Goal: Task Accomplishment & Management: Manage account settings

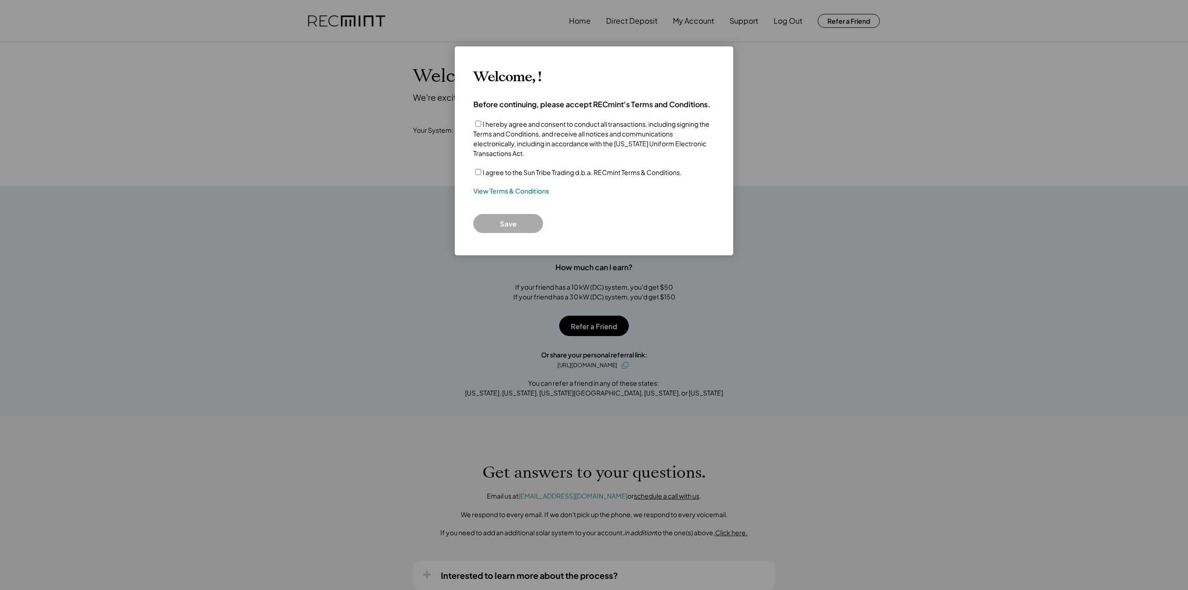
click at [482, 173] on div "I agree to the Sun Tribe Trading d.b.a. RECmint Terms & Conditions." at bounding box center [593, 172] width 241 height 10
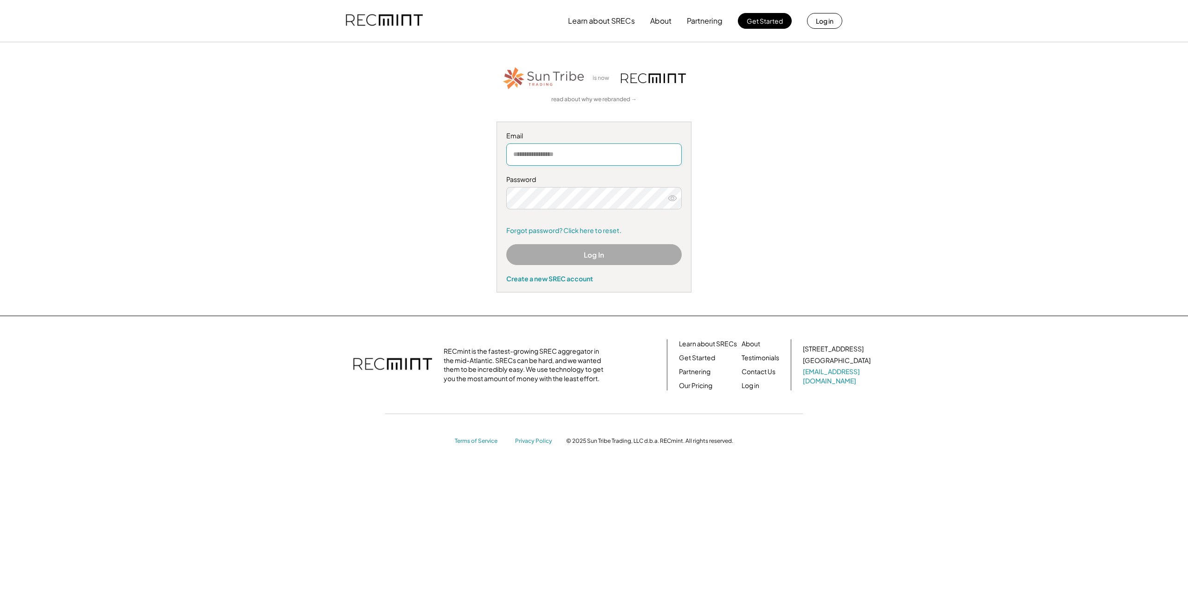
click at [537, 160] on input "email" at bounding box center [593, 154] width 175 height 22
type input "**********"
click at [603, 256] on button "Log In" at bounding box center [593, 254] width 175 height 21
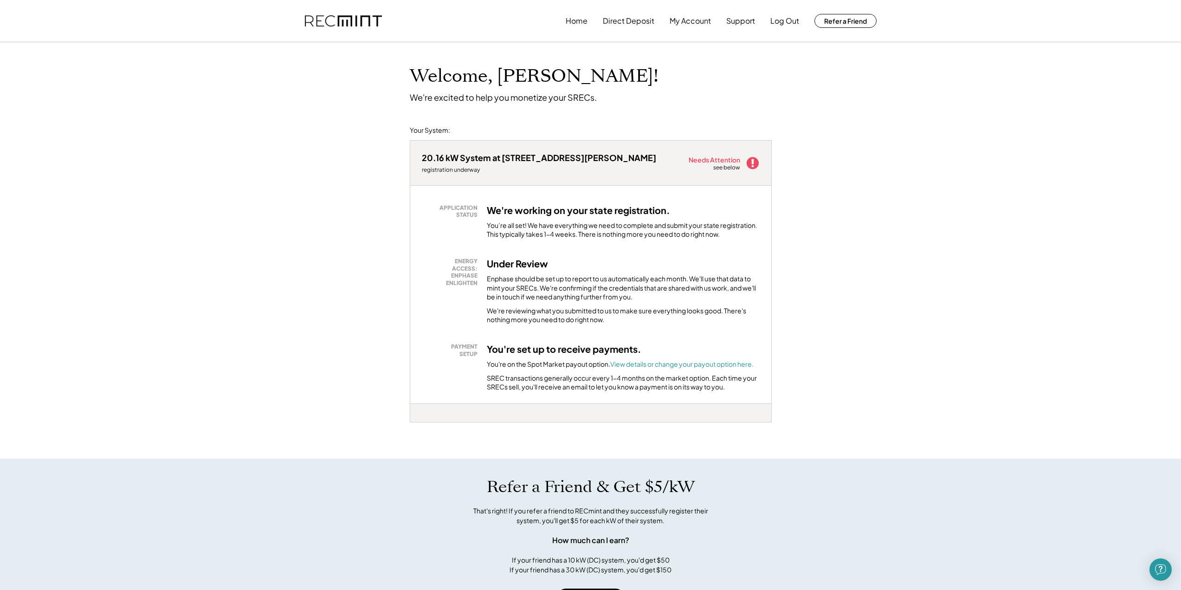
drag, startPoint x: 142, startPoint y: 1, endPoint x: 320, endPoint y: 133, distance: 221.6
click at [320, 133] on div "Welcome, [PERSON_NAME]! We're excited to help you monetize your SRECs. Your Sys…" at bounding box center [590, 475] width 1181 height 866
